Goal: Task Accomplishment & Management: Use online tool/utility

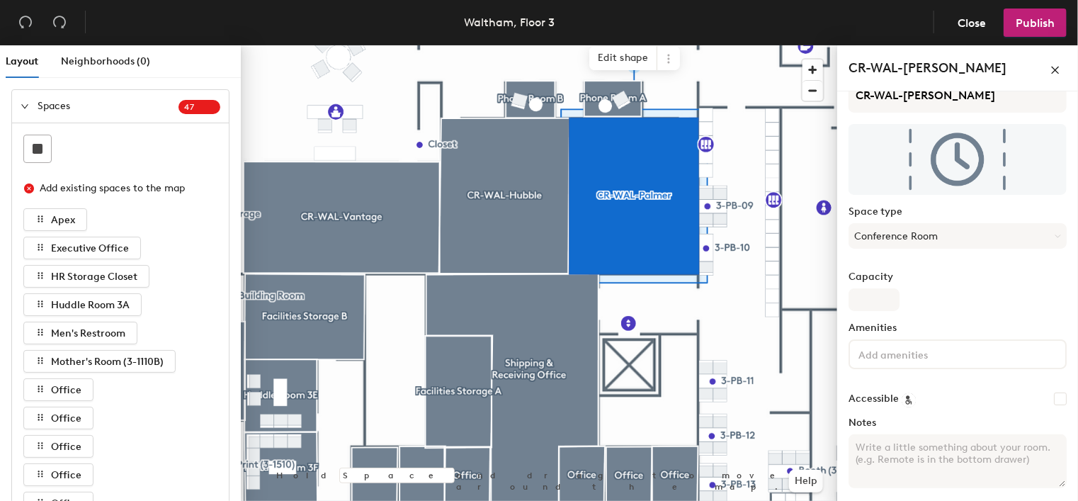
scroll to position [106, 0]
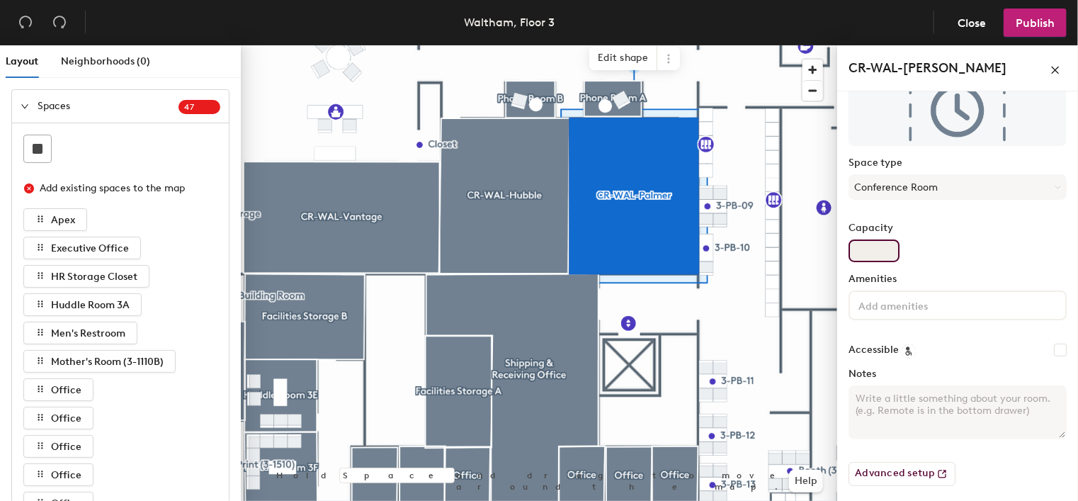
click at [861, 246] on input "Capacity" at bounding box center [873, 250] width 51 height 23
click at [872, 310] on input at bounding box center [919, 304] width 127 height 17
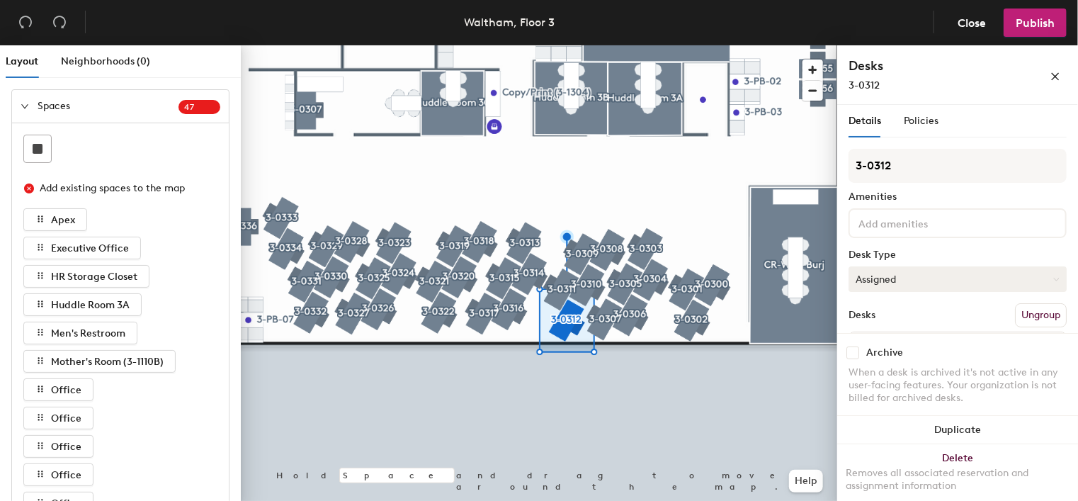
scroll to position [74, 0]
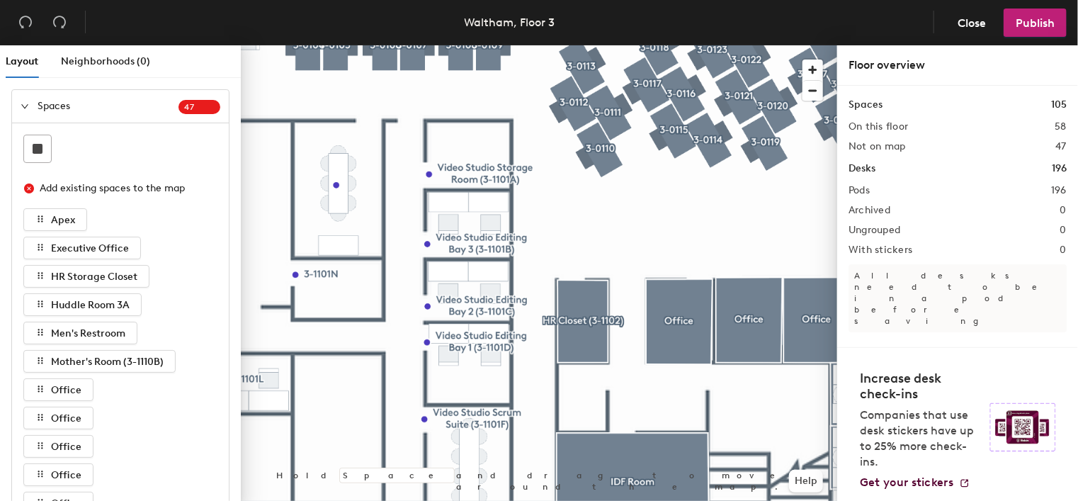
drag, startPoint x: 909, startPoint y: 125, endPoint x: 911, endPoint y: 240, distance: 114.7
click at [810, 45] on div at bounding box center [539, 45] width 596 height 0
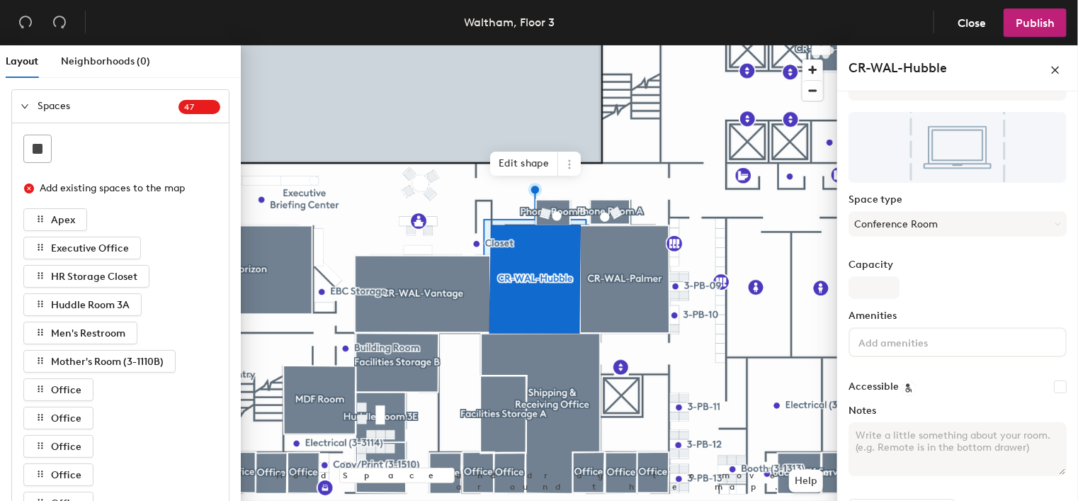
scroll to position [106, 0]
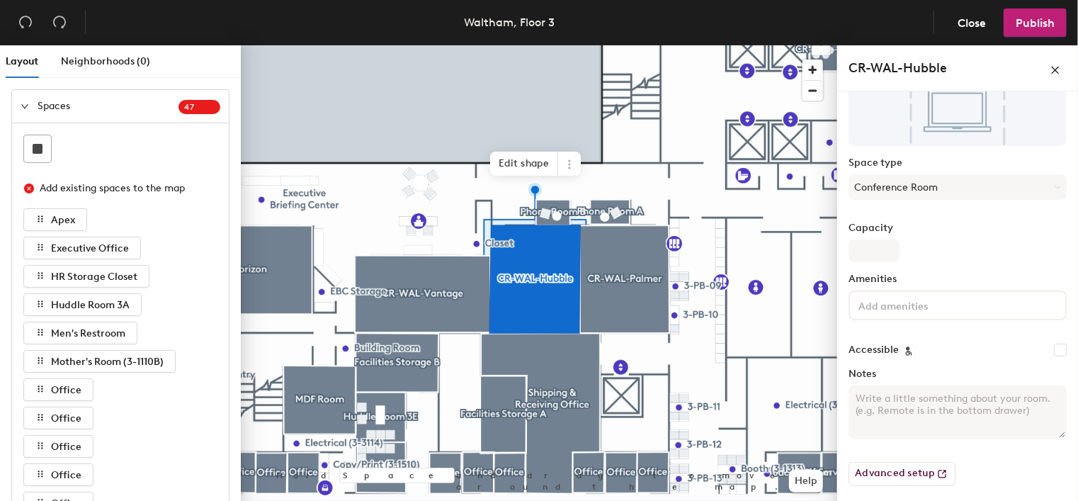
click at [861, 399] on textarea "Notes" at bounding box center [957, 412] width 218 height 54
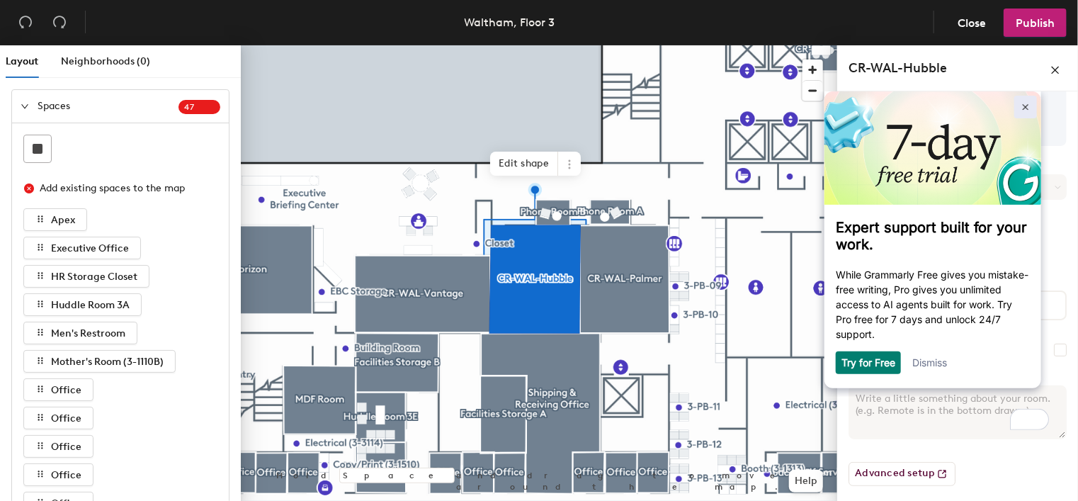
click at [1023, 103] on img at bounding box center [1026, 106] width 6 height 6
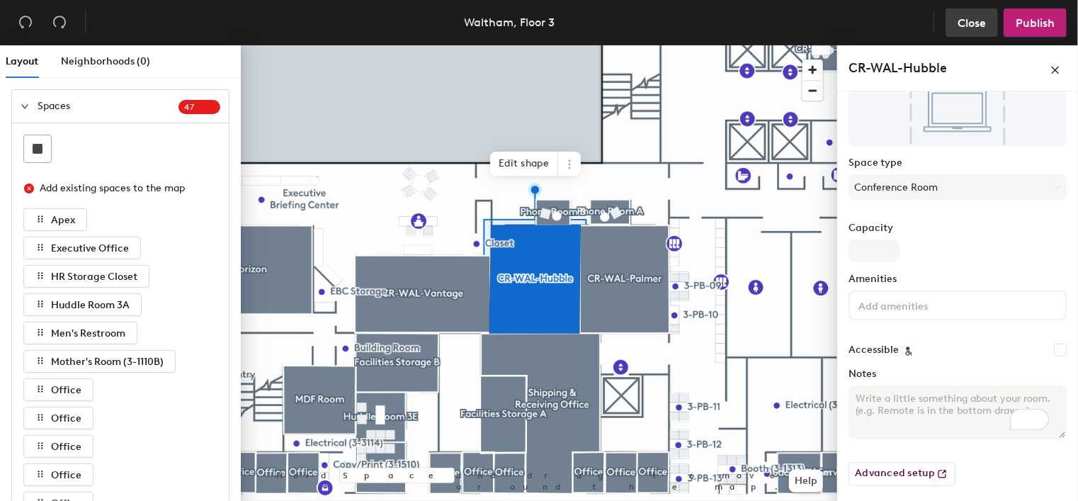
click at [970, 22] on span "Close" at bounding box center [971, 22] width 28 height 13
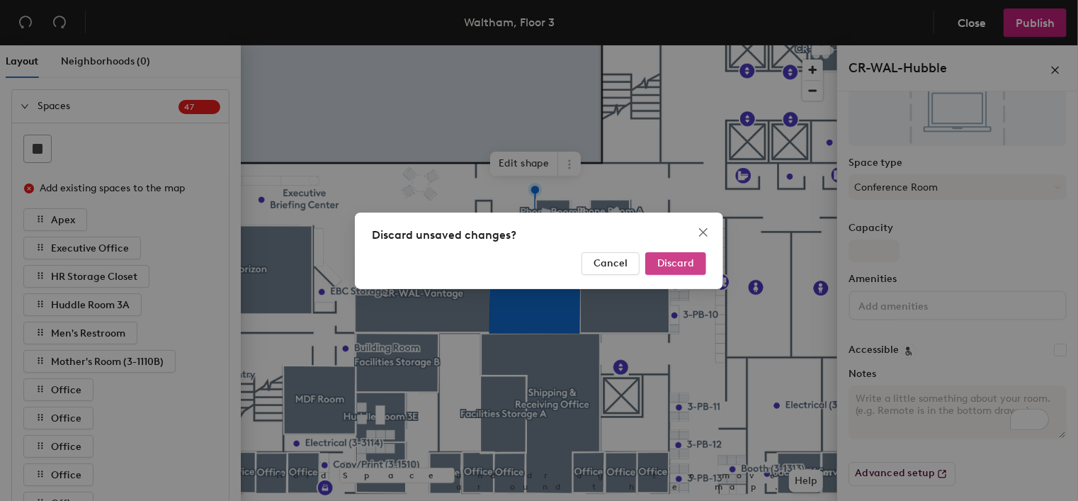
click at [683, 269] on button "Discard" at bounding box center [675, 263] width 61 height 23
